Goal: Navigation & Orientation: Find specific page/section

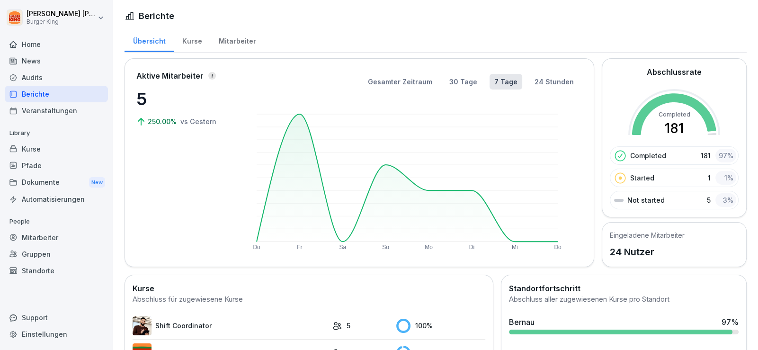
click at [33, 60] on div "News" at bounding box center [56, 61] width 103 height 17
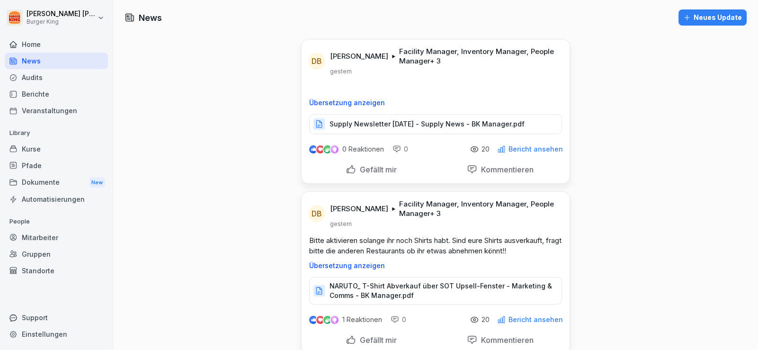
click at [28, 73] on div "Audits" at bounding box center [56, 77] width 103 height 17
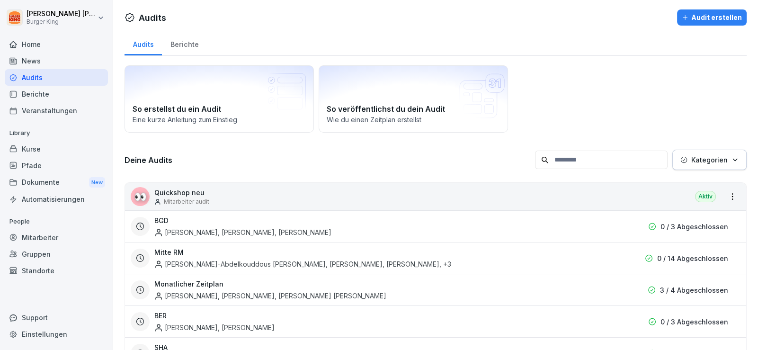
click at [38, 60] on div "News" at bounding box center [56, 61] width 103 height 17
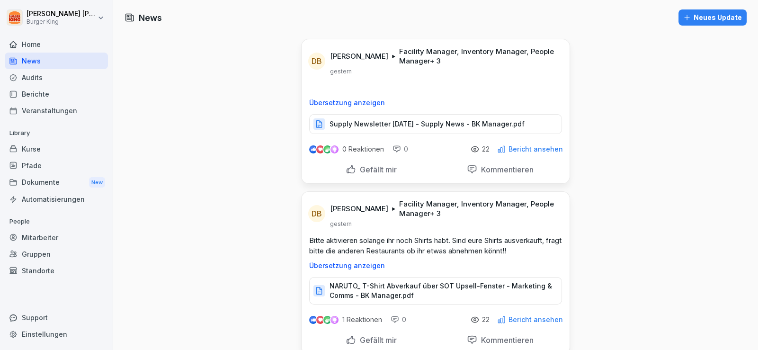
click at [45, 77] on div "Audits" at bounding box center [56, 77] width 103 height 17
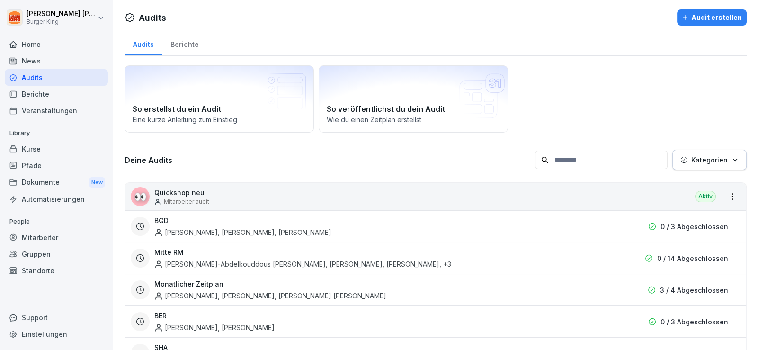
click at [40, 59] on div "News" at bounding box center [56, 61] width 103 height 17
